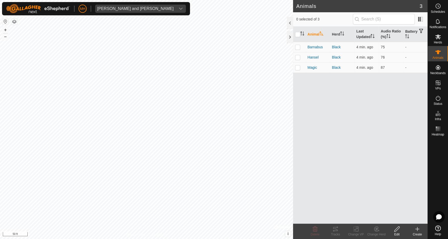
click at [441, 229] on link "Help" at bounding box center [438, 230] width 20 height 14
click at [437, 126] on icon at bounding box center [438, 129] width 6 height 6
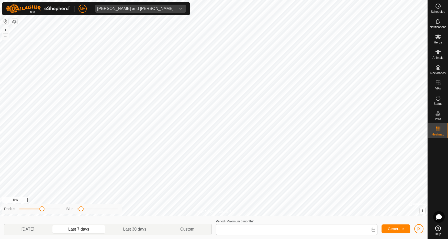
type input "Aug 03, 2025 - Aug 09, 2025"
click at [422, 212] on span "i" at bounding box center [422, 211] width 1 height 4
click at [406, 212] on link "Improve this map" at bounding box center [406, 211] width 24 height 4
click at [438, 99] on icon at bounding box center [438, 98] width 6 height 6
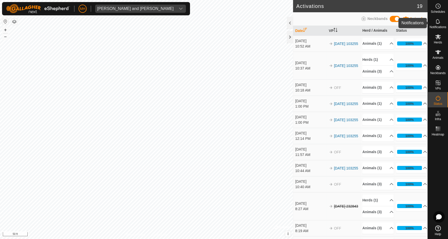
click at [437, 21] on icon at bounding box center [438, 21] width 6 height 6
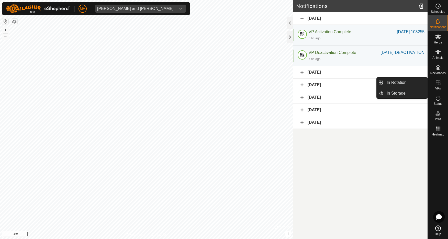
click at [439, 82] on icon at bounding box center [438, 83] width 6 height 6
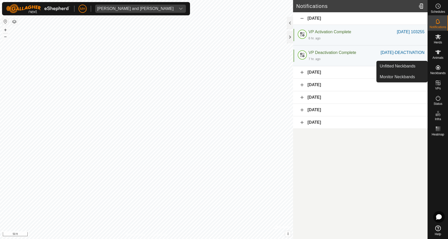
click at [438, 70] on icon at bounding box center [438, 67] width 5 height 5
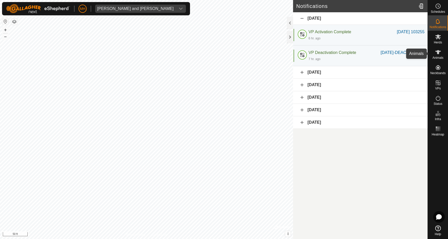
click at [437, 52] on icon at bounding box center [438, 52] width 6 height 4
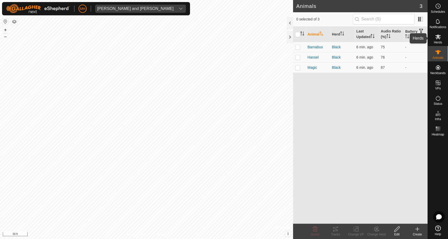
click at [439, 38] on icon at bounding box center [438, 37] width 6 height 5
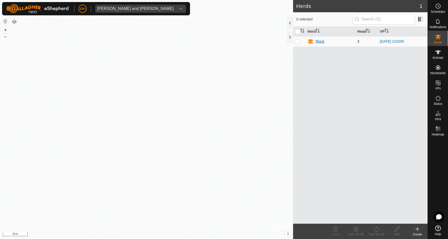
click at [318, 42] on div "Black" at bounding box center [320, 41] width 9 height 5
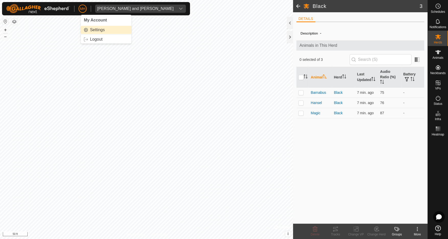
click at [98, 30] on link "Settings" at bounding box center [106, 30] width 51 height 8
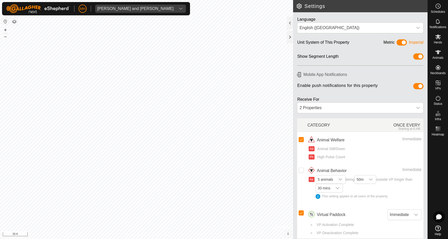
click at [15, 21] on button "button" at bounding box center [14, 22] width 6 height 6
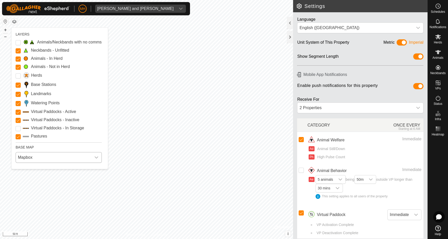
click at [77, 158] on span "Mapbox" at bounding box center [53, 157] width 75 height 10
click at [65, 169] on li "Azure" at bounding box center [59, 169] width 86 height 10
click at [13, 21] on button "button" at bounding box center [14, 22] width 6 height 6
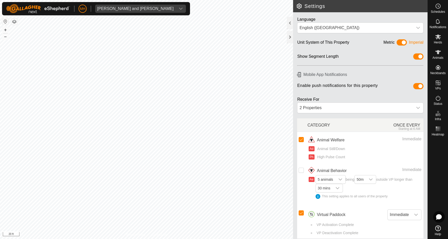
click at [16, 22] on button "button" at bounding box center [14, 22] width 6 height 6
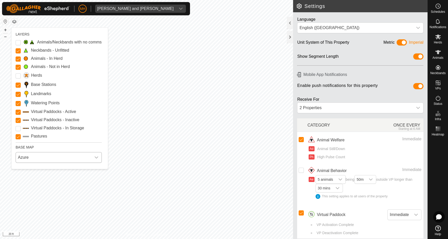
click at [85, 160] on span "Azure" at bounding box center [53, 157] width 75 height 10
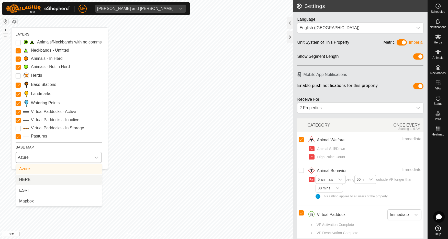
click at [71, 177] on li "HERE" at bounding box center [59, 180] width 86 height 10
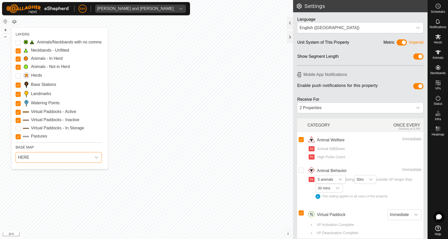
click at [65, 156] on span "HERE" at bounding box center [53, 157] width 75 height 10
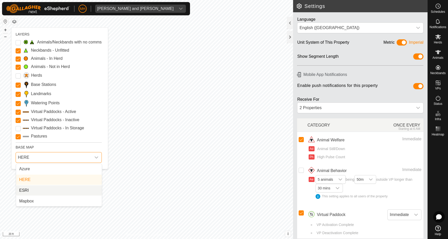
click at [55, 192] on li "ESRI" at bounding box center [59, 190] width 86 height 10
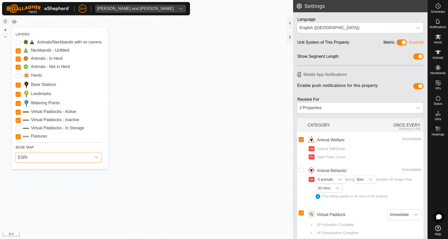
click at [53, 158] on span "ESRI" at bounding box center [53, 157] width 75 height 10
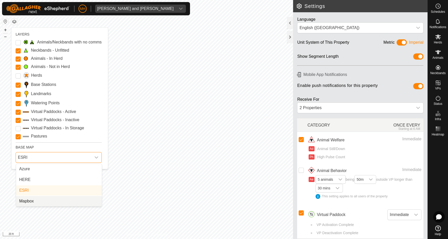
click at [55, 201] on li "Mapbox" at bounding box center [59, 201] width 86 height 10
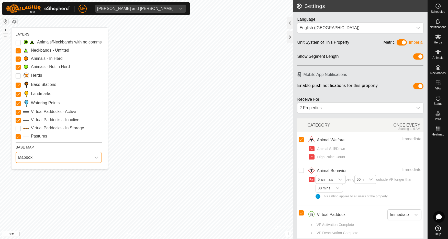
click at [55, 157] on span "Mapbox" at bounding box center [53, 157] width 75 height 10
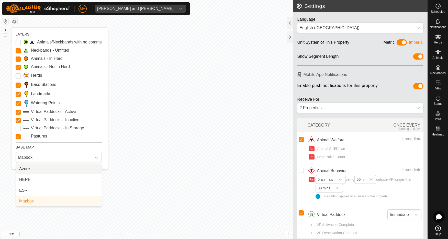
click at [51, 167] on li "Azure" at bounding box center [59, 169] width 86 height 10
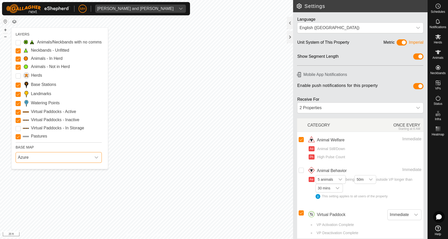
click at [53, 155] on span "Azure" at bounding box center [53, 157] width 75 height 10
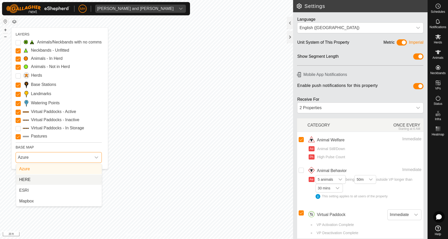
click at [54, 182] on li "HERE" at bounding box center [59, 180] width 86 height 10
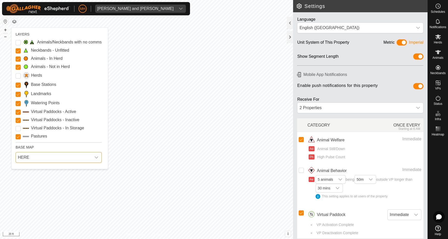
click at [57, 160] on span "HERE" at bounding box center [53, 157] width 75 height 10
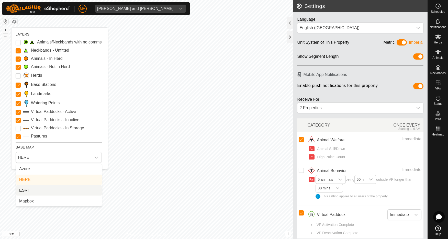
click at [61, 190] on li "ESRI" at bounding box center [59, 190] width 86 height 10
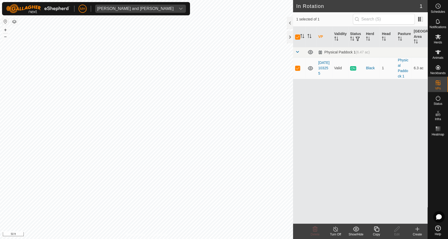
drag, startPoint x: 298, startPoint y: 37, endPoint x: 296, endPoint y: 41, distance: 4.0
click at [298, 37] on input "checkbox" at bounding box center [297, 37] width 5 height 5
checkbox input "false"
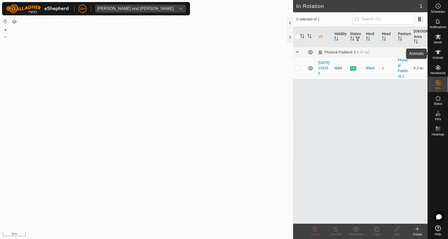
click at [440, 53] on icon at bounding box center [438, 52] width 6 height 6
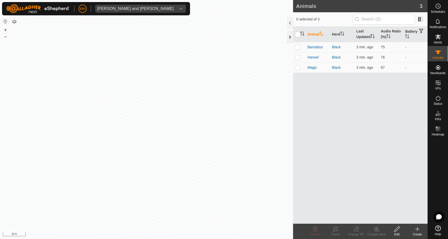
click at [290, 37] on div at bounding box center [290, 37] width 6 height 12
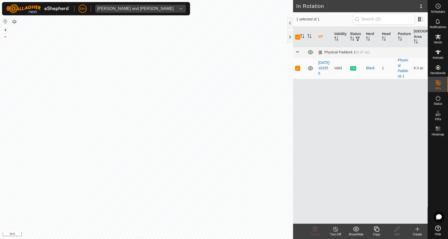
checkbox input "false"
click at [298, 69] on p-checkbox at bounding box center [297, 68] width 5 height 4
checkbox input "true"
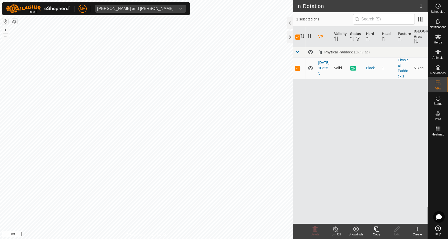
click at [299, 68] on p-checkbox at bounding box center [297, 68] width 5 height 4
checkbox input "false"
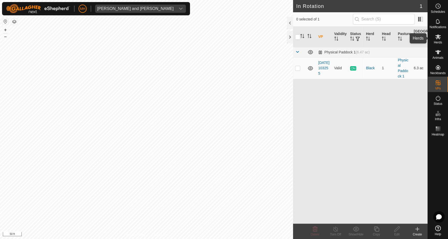
click at [437, 36] on icon at bounding box center [438, 37] width 6 height 5
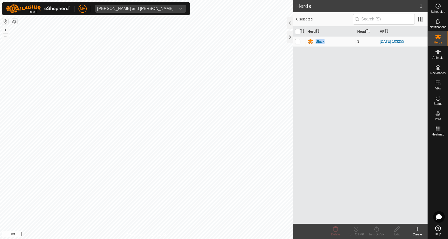
click at [319, 42] on div "Black" at bounding box center [320, 41] width 9 height 5
